Goal: Task Accomplishment & Management: Manage account settings

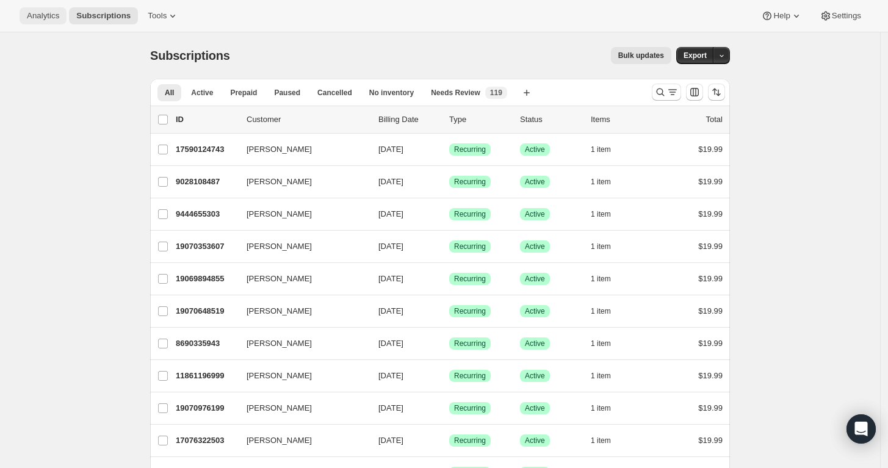
click at [48, 21] on button "Analytics" at bounding box center [43, 15] width 47 height 17
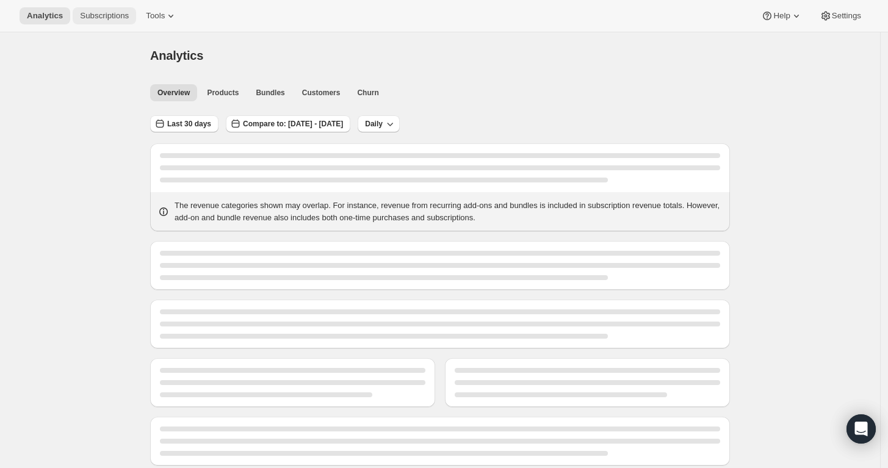
click at [103, 7] on button "Subscriptions" at bounding box center [104, 15] width 63 height 17
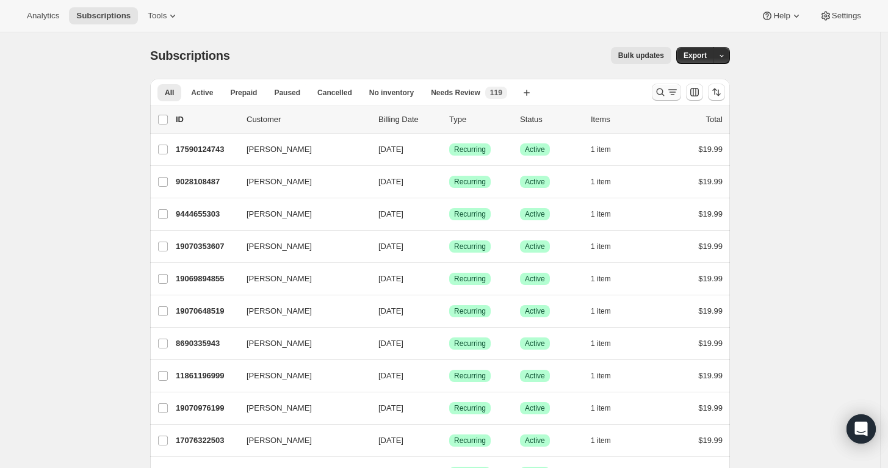
click at [665, 93] on icon "Search and filter results" at bounding box center [660, 92] width 12 height 12
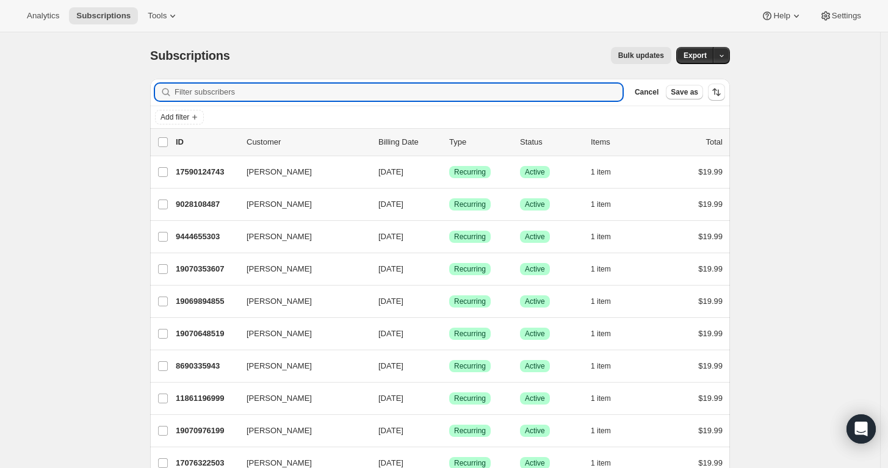
paste input "[EMAIL_ADDRESS][DOMAIN_NAME]"
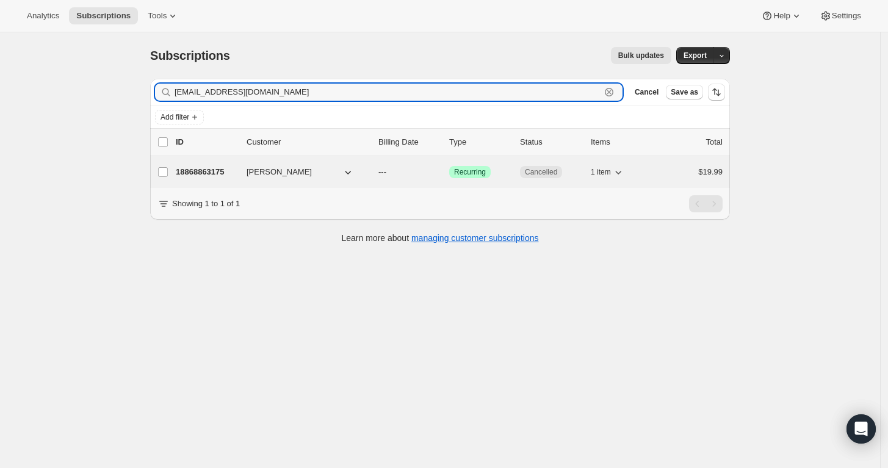
type input "[EMAIL_ADDRESS][DOMAIN_NAME]"
click at [664, 177] on div "18868863175 [PERSON_NAME] --- Success Recurring Cancelled 1 item $19.99" at bounding box center [449, 172] width 547 height 17
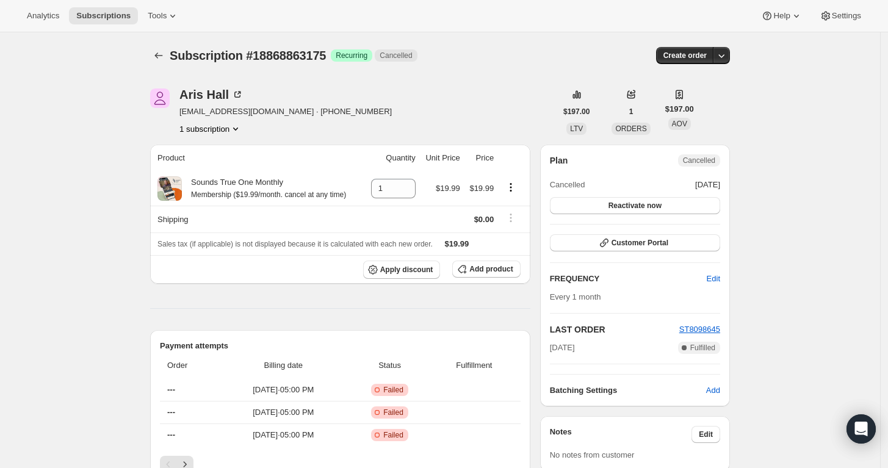
scroll to position [68, 0]
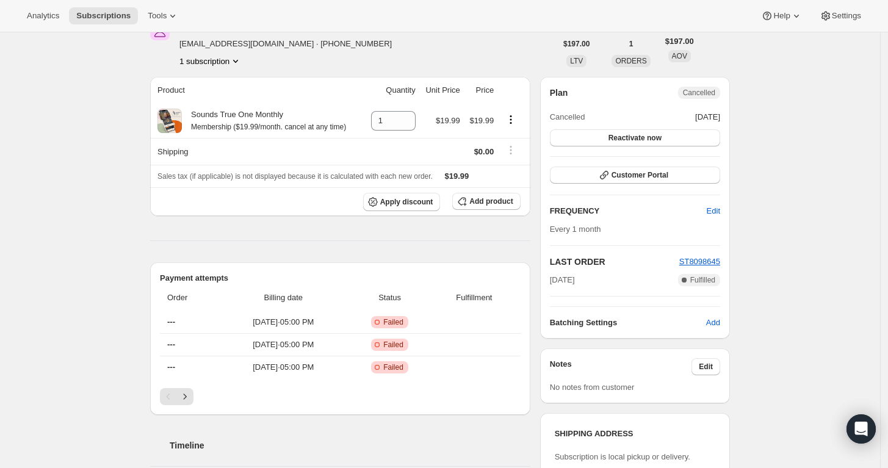
click at [236, 46] on span "[EMAIL_ADDRESS][DOMAIN_NAME] · [PHONE_NUMBER]" at bounding box center [285, 44] width 212 height 12
drag, startPoint x: 236, startPoint y: 46, endPoint x: 254, endPoint y: 54, distance: 20.0
click at [255, 53] on div "[PERSON_NAME] [EMAIL_ADDRESS][DOMAIN_NAME] · [PHONE_NUMBER] 1 subscription" at bounding box center [285, 44] width 212 height 46
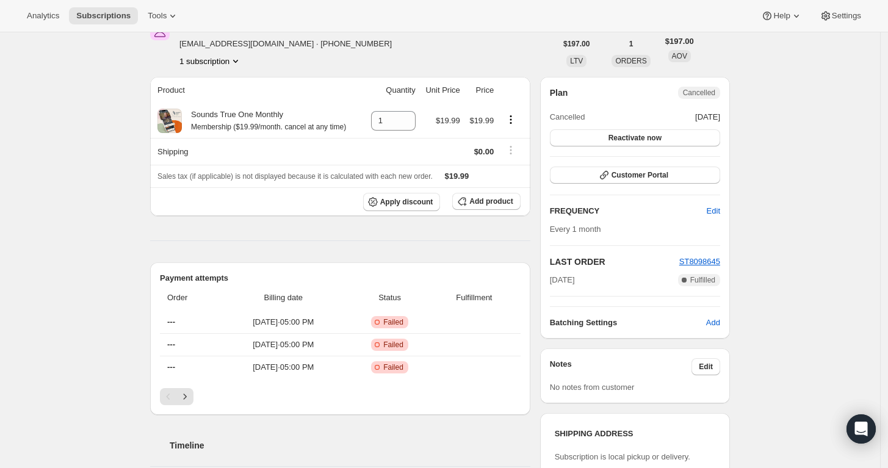
click at [245, 46] on span "[EMAIL_ADDRESS][DOMAIN_NAME] · [PHONE_NUMBER]" at bounding box center [285, 44] width 212 height 12
drag, startPoint x: 261, startPoint y: 46, endPoint x: 184, endPoint y: 50, distance: 77.0
click at [184, 50] on div "[PERSON_NAME] [EMAIL_ADDRESS][DOMAIN_NAME] · [PHONE_NUMBER] 1 subscription" at bounding box center [285, 44] width 212 height 46
copy span "[EMAIL_ADDRESS][DOMAIN_NAME]"
click at [264, 42] on span "[EMAIL_ADDRESS][DOMAIN_NAME] · [PHONE_NUMBER]" at bounding box center [285, 44] width 212 height 12
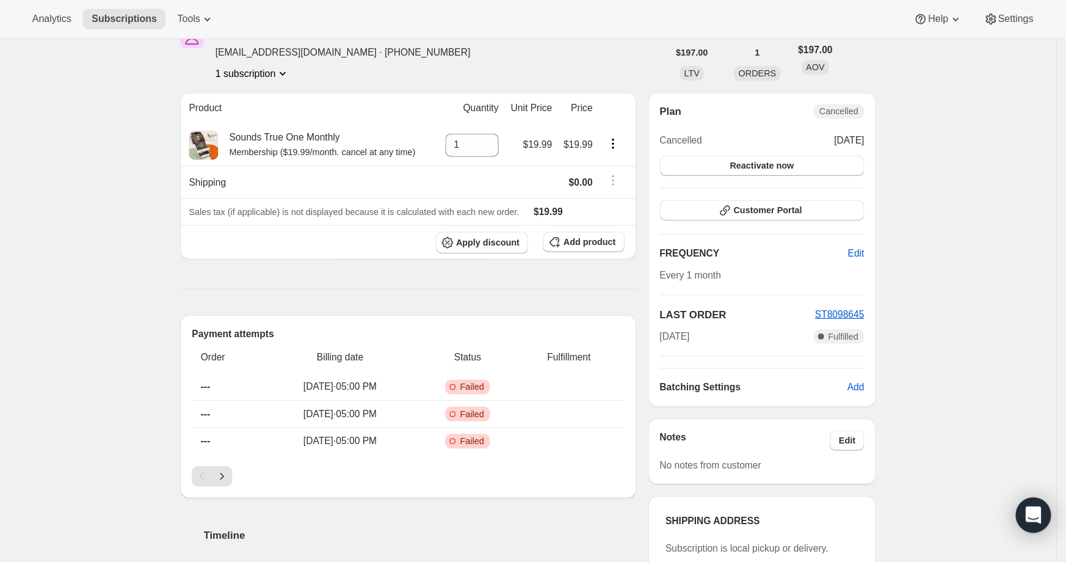
scroll to position [67, 0]
